Goal: Entertainment & Leisure: Consume media (video, audio)

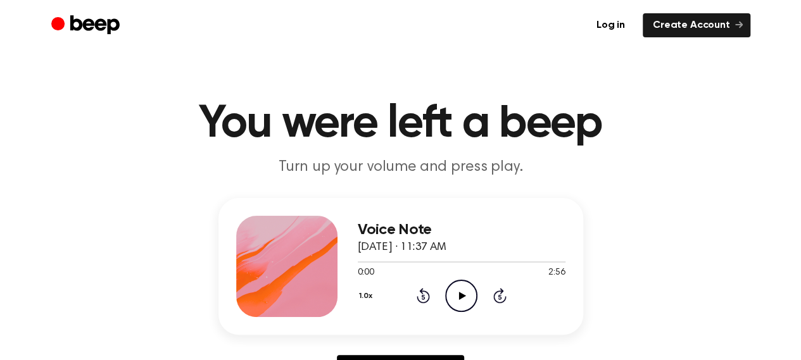
click at [451, 286] on icon "Play Audio" at bounding box center [461, 296] width 32 height 32
click at [369, 296] on button "1.0x" at bounding box center [368, 297] width 20 height 22
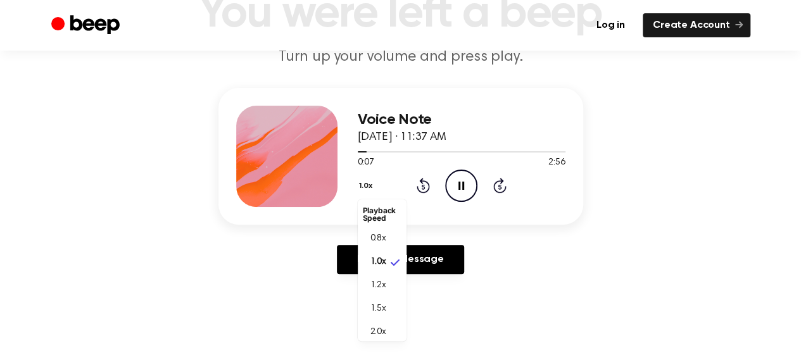
scroll to position [106, 0]
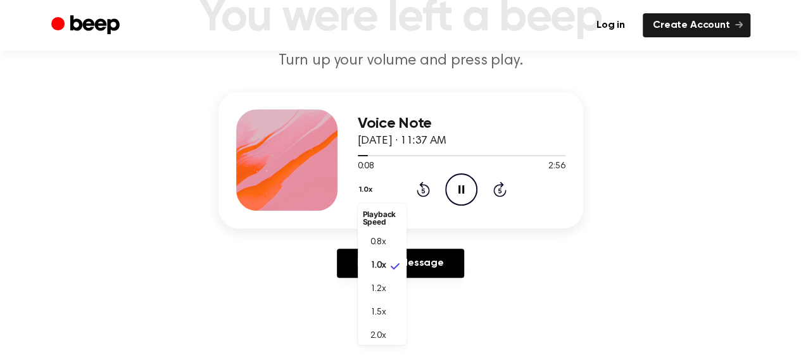
click at [750, 118] on div "Voice Note [DATE] · 11:37 AM 0:08 2:56 Your browser does not support the [objec…" at bounding box center [400, 190] width 771 height 196
click at [362, 188] on button "1.0x" at bounding box center [368, 190] width 20 height 22
click at [381, 295] on span "1.2x" at bounding box center [379, 289] width 16 height 13
click at [359, 188] on button "1.2x" at bounding box center [367, 190] width 19 height 22
click at [376, 312] on span "1.5x" at bounding box center [379, 313] width 16 height 13
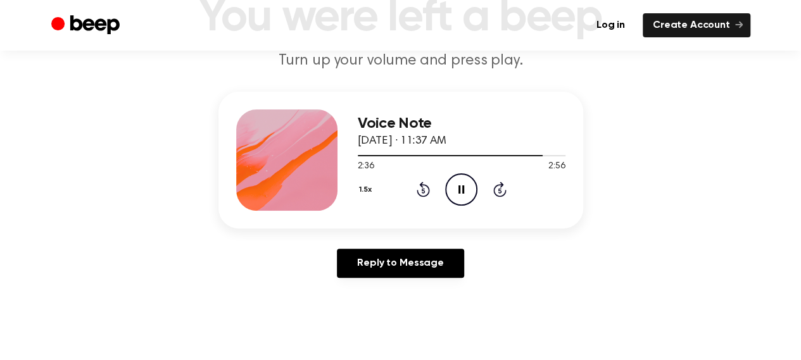
click at [464, 193] on icon "Pause Audio" at bounding box center [461, 190] width 32 height 32
click at [407, 153] on div at bounding box center [462, 155] width 208 height 10
click at [459, 189] on icon at bounding box center [462, 190] width 7 height 8
click at [390, 155] on div at bounding box center [384, 155] width 53 height 1
click at [468, 186] on icon "Pause Audio" at bounding box center [461, 190] width 32 height 32
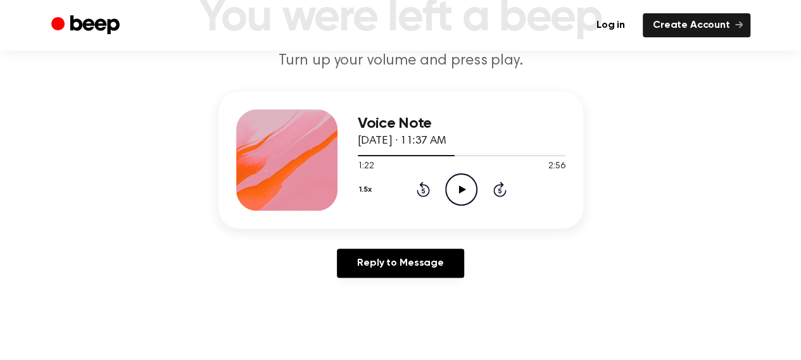
click at [463, 194] on icon "Play Audio" at bounding box center [461, 190] width 32 height 32
